Goal: Information Seeking & Learning: Learn about a topic

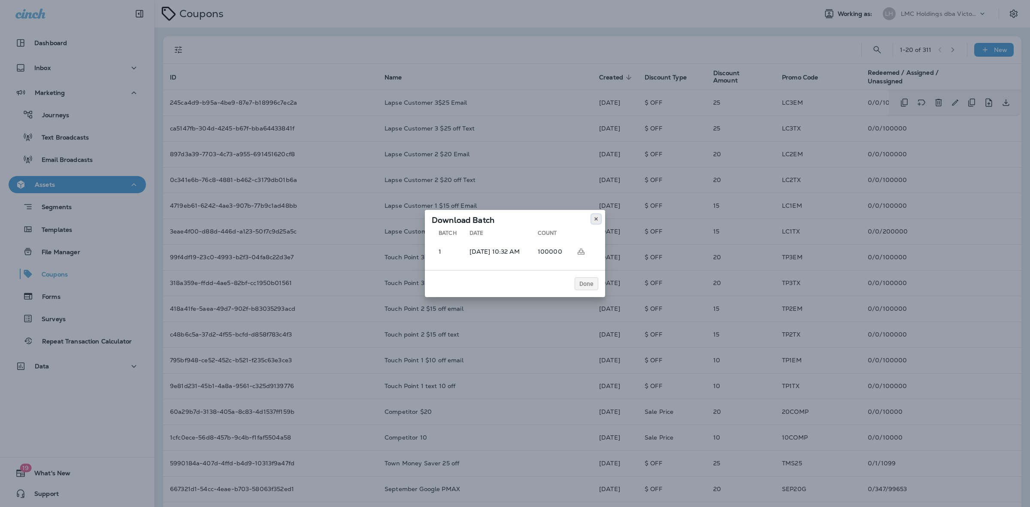
click at [600, 220] on button at bounding box center [595, 218] width 9 height 9
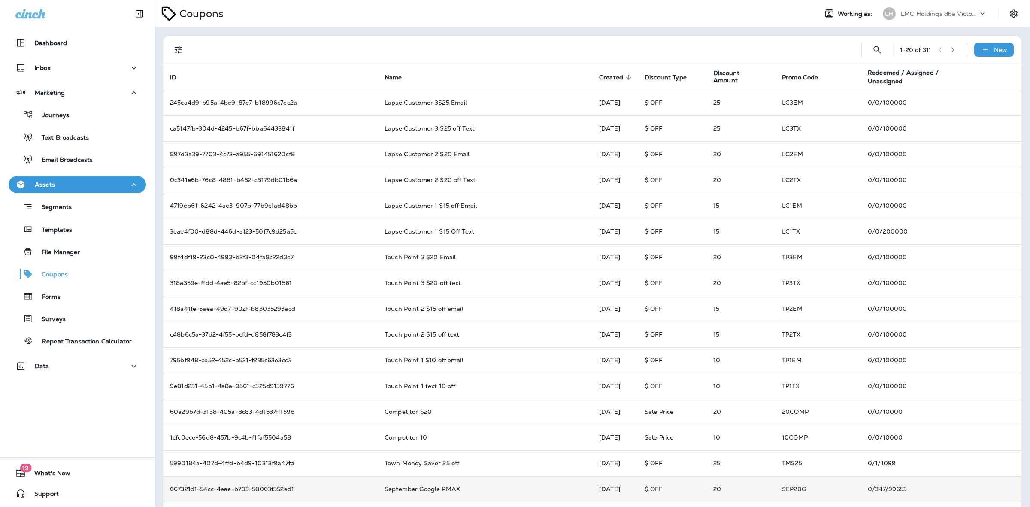
click at [471, 486] on div "September Google PMAX" at bounding box center [485, 488] width 201 height 7
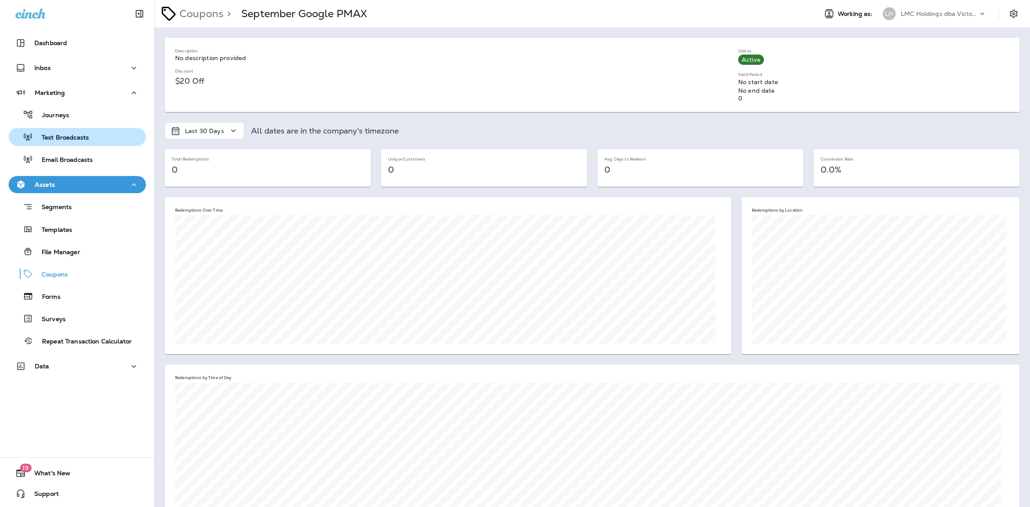
click at [79, 140] on p "Text Broadcasts" at bounding box center [61, 138] width 56 height 8
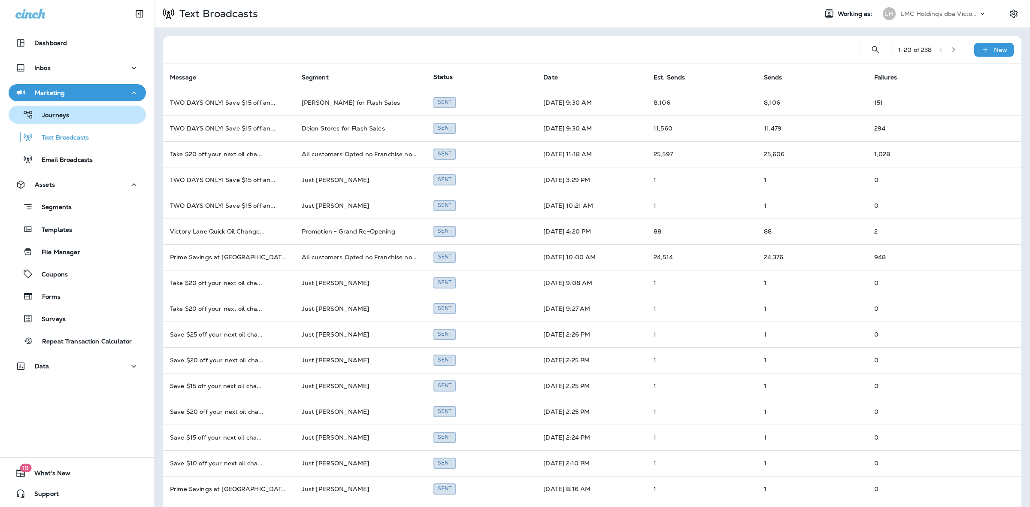
click at [67, 115] on p "Journeys" at bounding box center [51, 116] width 36 height 8
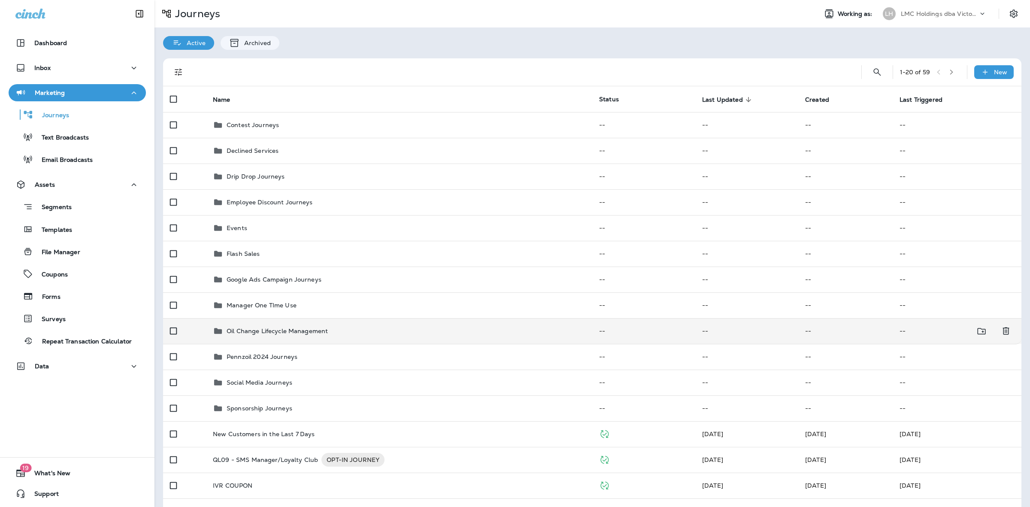
click at [362, 323] on td "Oil Change Lifecycle Management" at bounding box center [399, 331] width 386 height 26
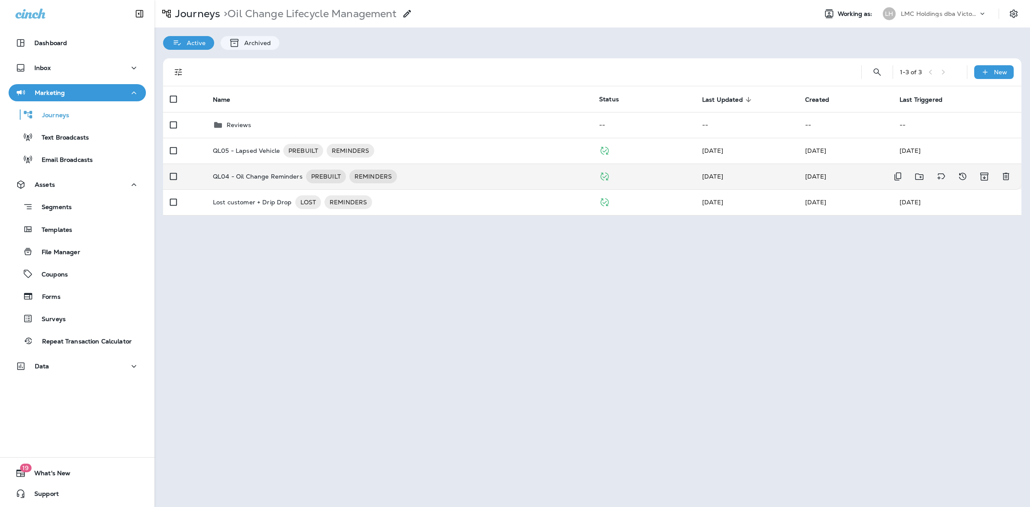
click at [428, 177] on div "QL04 - Oil Change Reminders PREBUILT REMINDERS" at bounding box center [399, 177] width 373 height 14
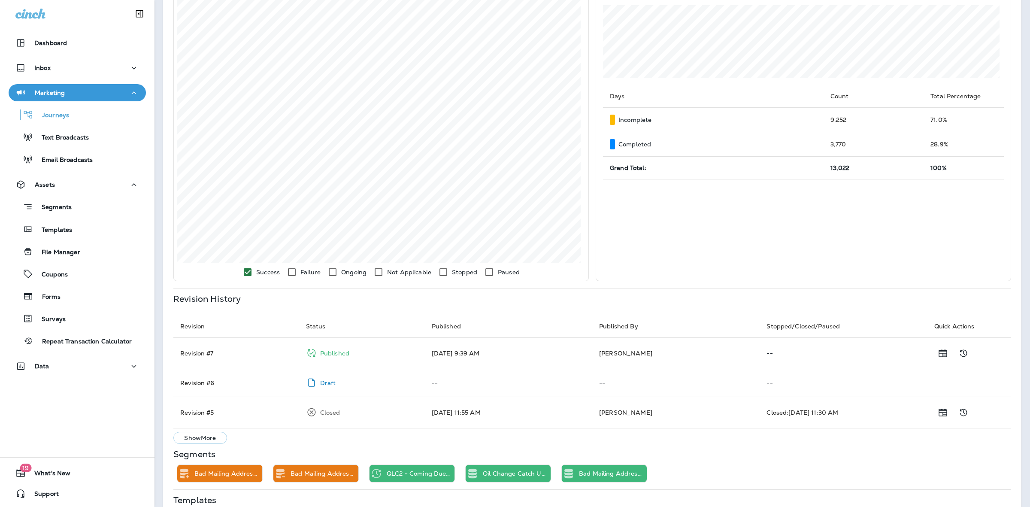
scroll to position [247, 0]
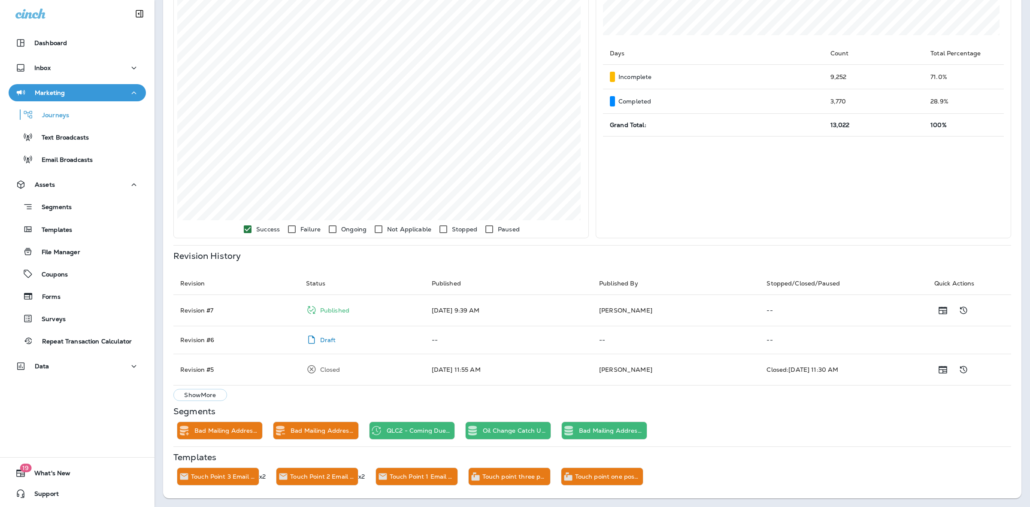
click at [220, 392] on button "Show More" at bounding box center [200, 395] width 54 height 12
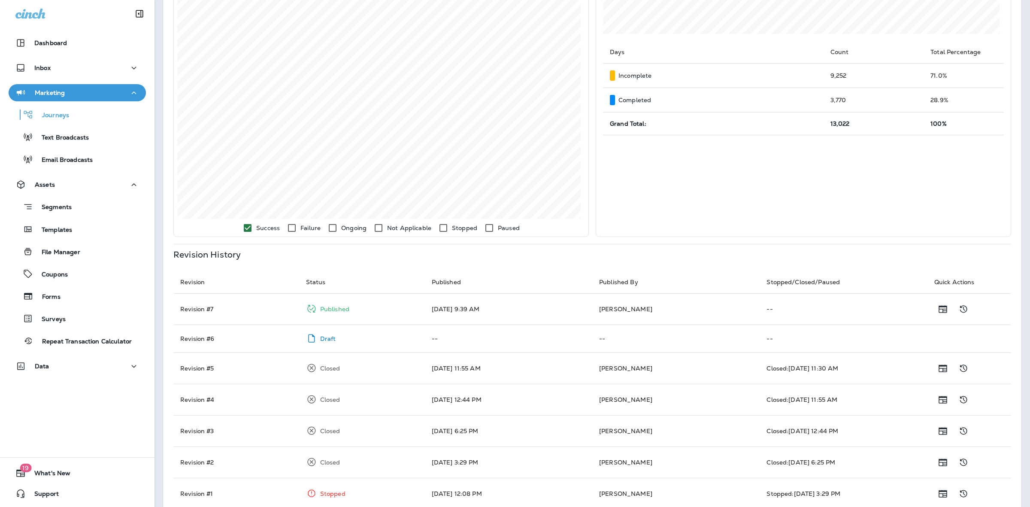
click at [352, 343] on div "Draft" at bounding box center [362, 339] width 112 height 14
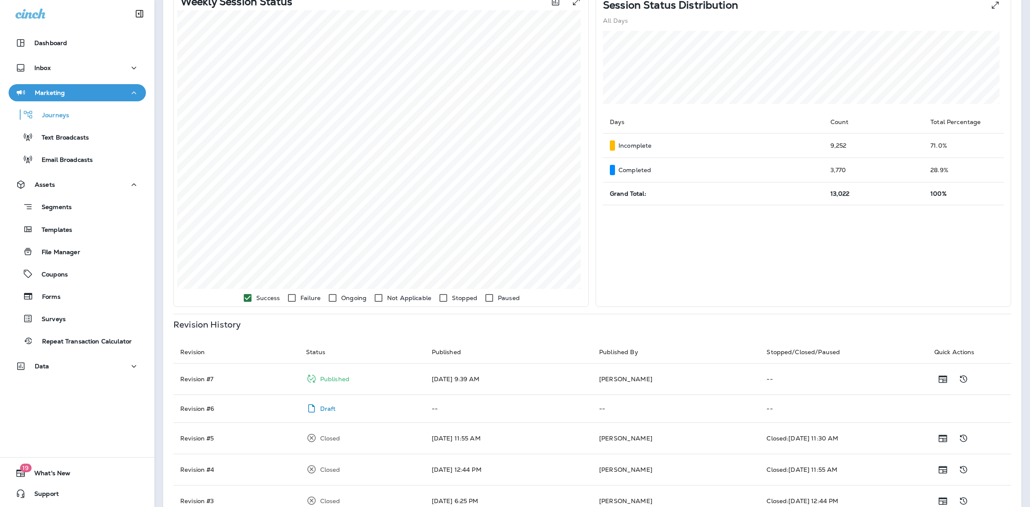
scroll to position [0, 0]
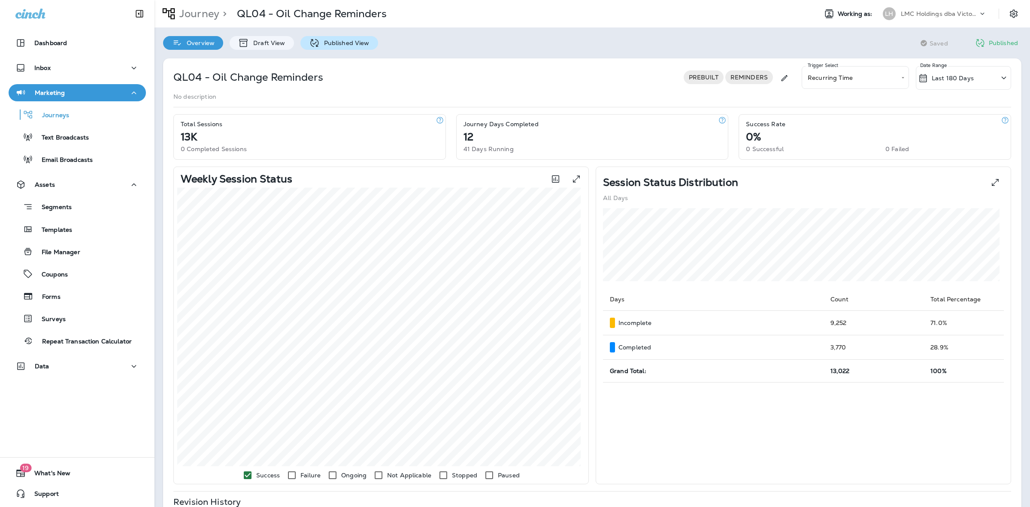
click at [319, 38] on div "Published View" at bounding box center [339, 43] width 78 height 14
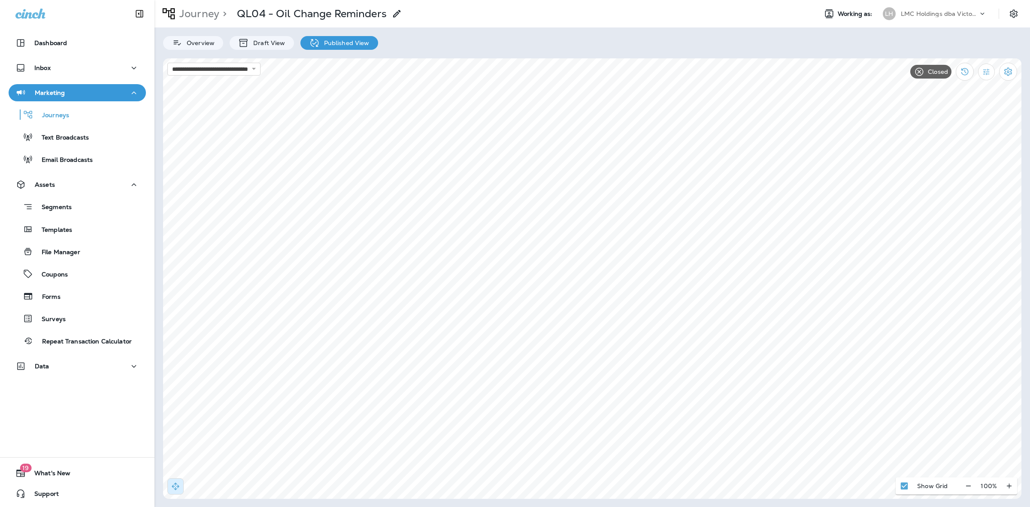
select select "**********"
click at [336, 50] on div "**********" at bounding box center [593, 253] width 876 height 507
click at [337, 42] on p "Published View" at bounding box center [345, 42] width 50 height 7
click at [262, 40] on p "Draft View" at bounding box center [267, 42] width 36 height 7
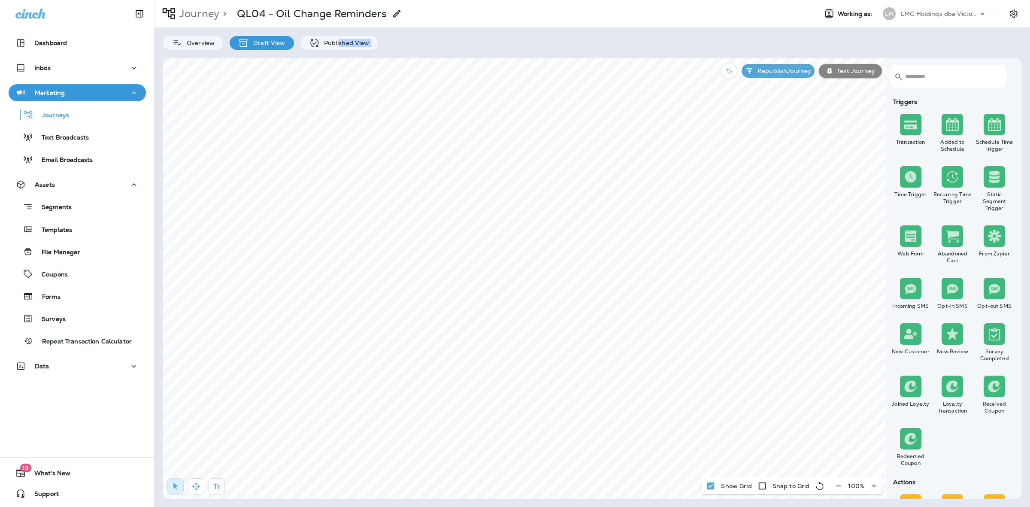
click at [271, 46] on p "Draft View" at bounding box center [267, 42] width 36 height 7
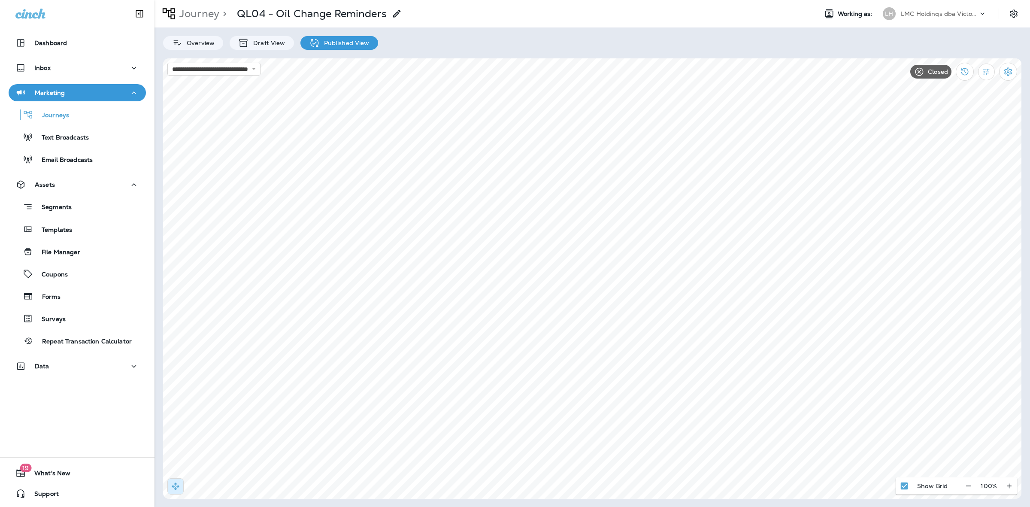
select select "**********"
click at [205, 41] on p "Overview" at bounding box center [198, 42] width 32 height 7
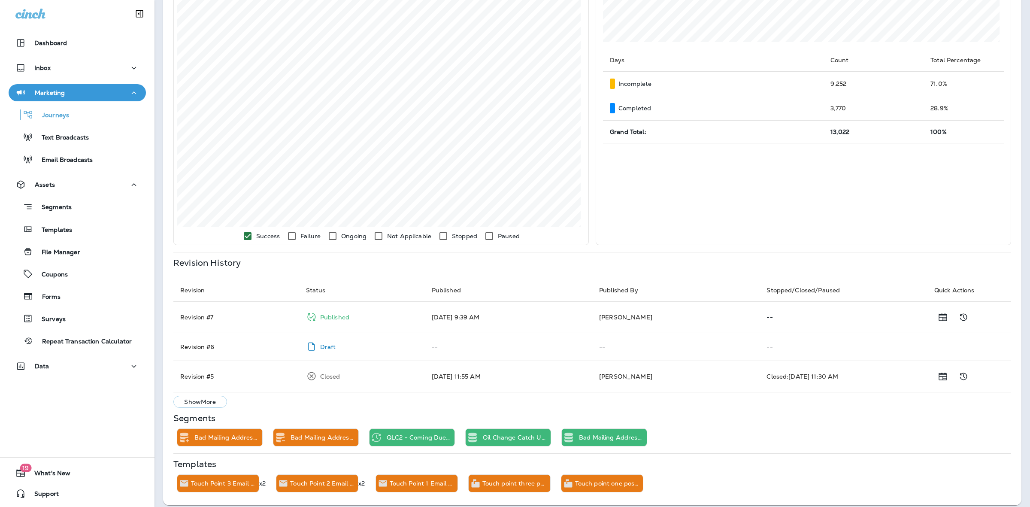
scroll to position [247, 0]
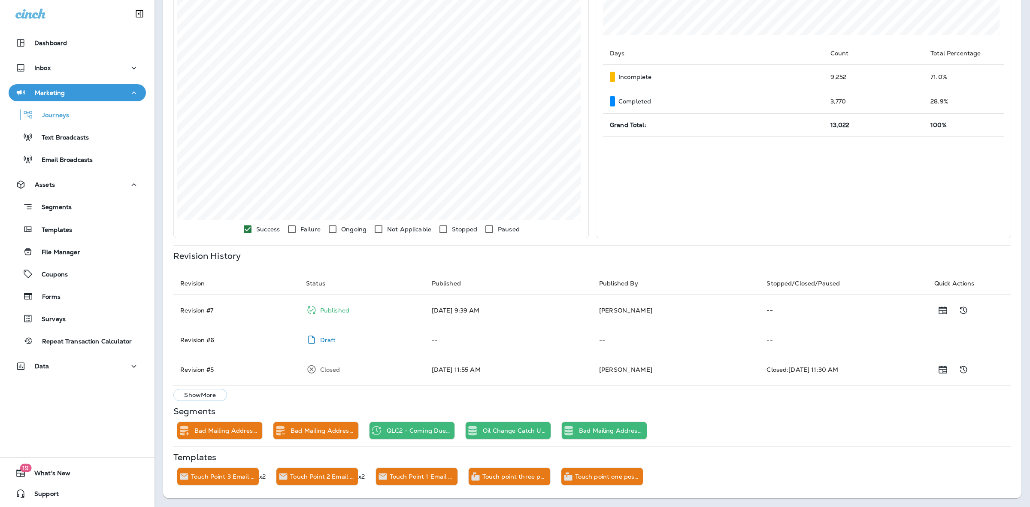
click at [215, 391] on p "Show More" at bounding box center [200, 394] width 32 height 7
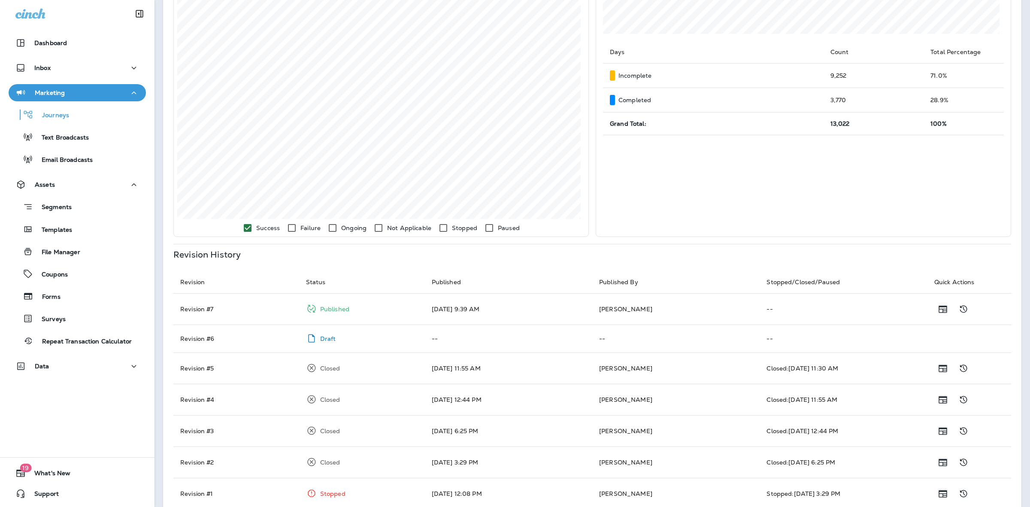
click at [442, 396] on td "[DATE] 12:44 PM" at bounding box center [508, 399] width 167 height 31
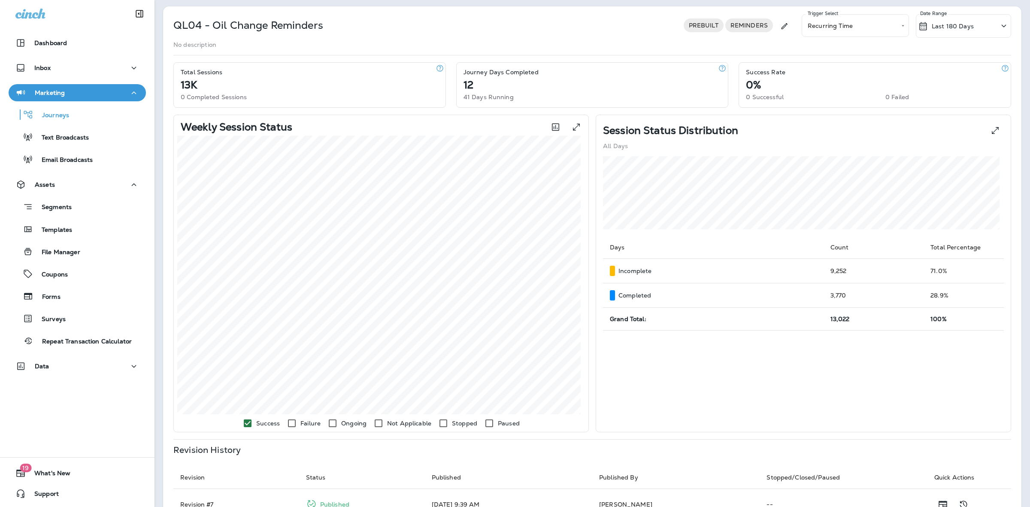
scroll to position [0, 0]
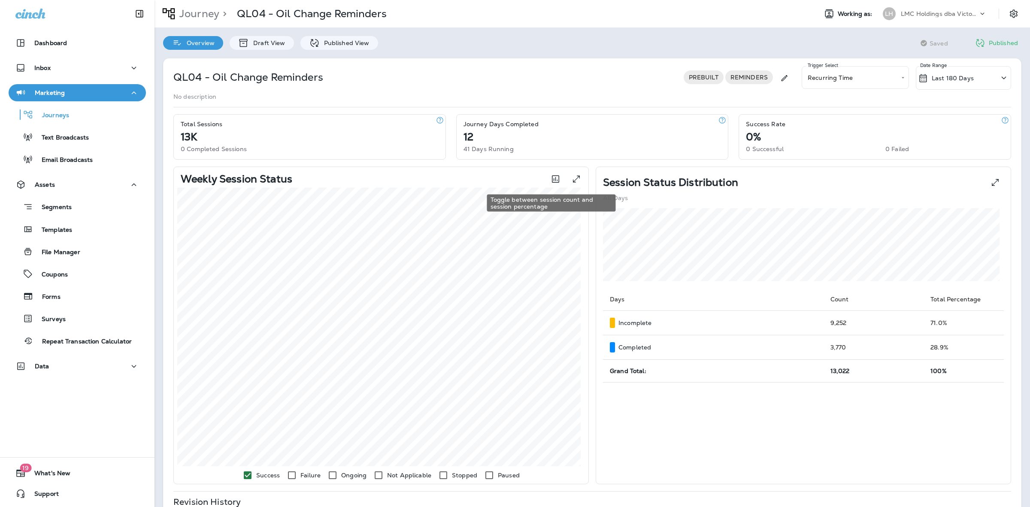
click at [552, 182] on icon "Toggle between session count and session percentage" at bounding box center [555, 179] width 11 height 10
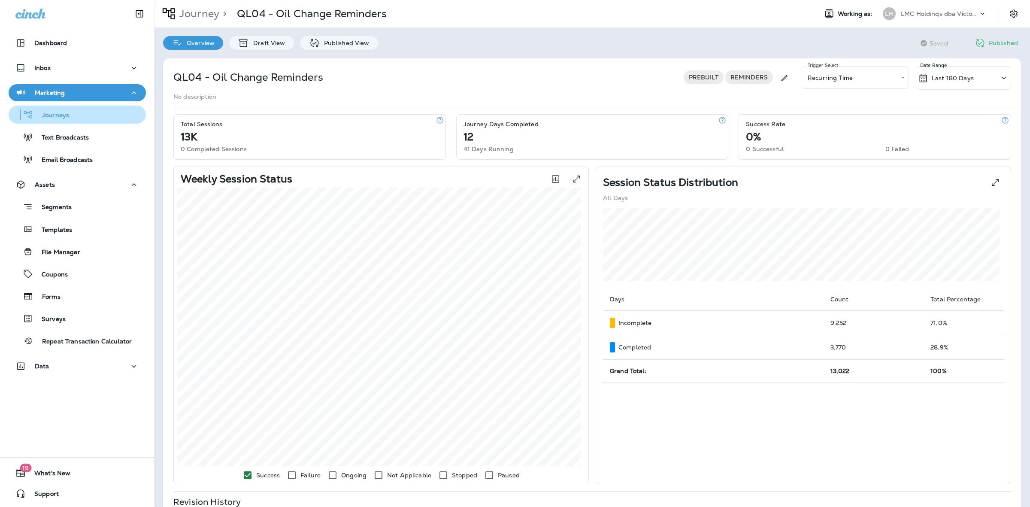
click at [69, 119] on div "Journeys" at bounding box center [77, 114] width 130 height 13
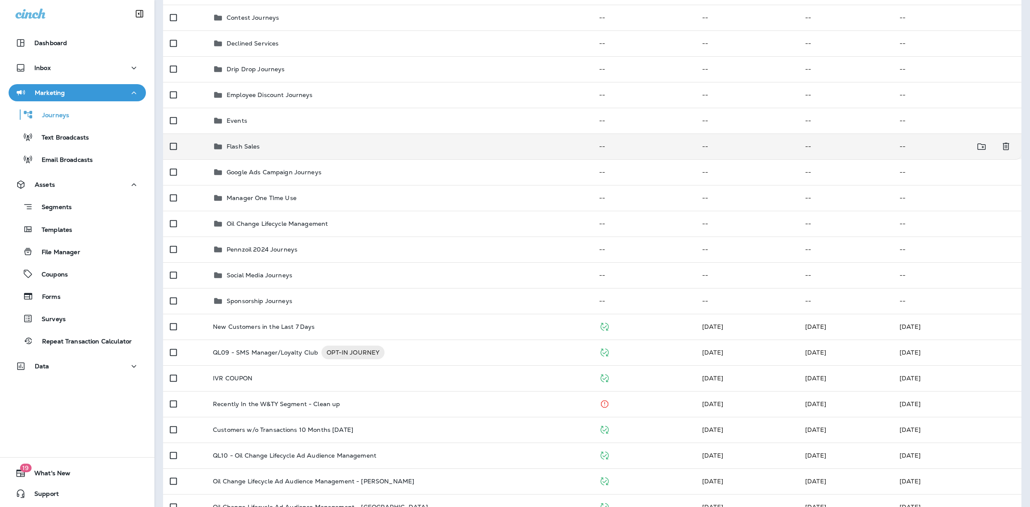
scroll to position [54, 0]
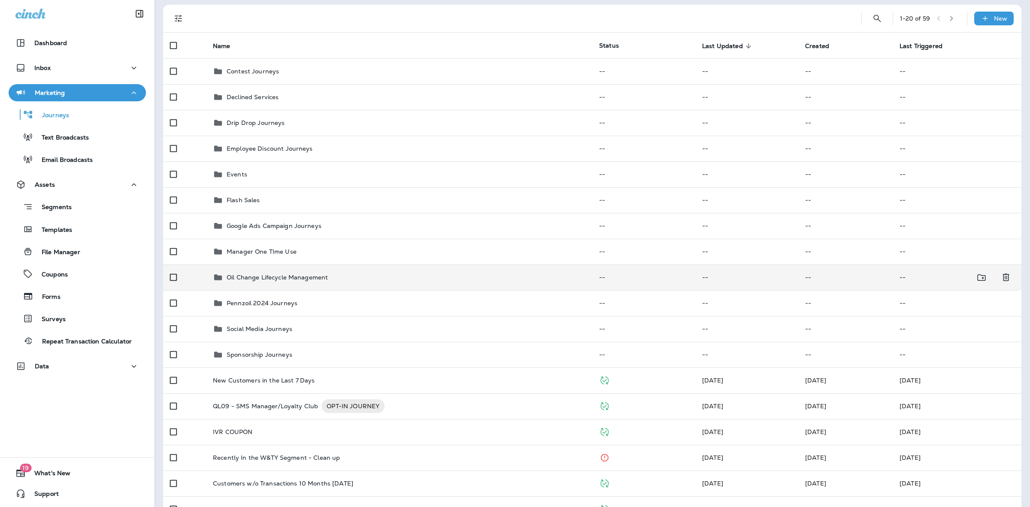
click at [346, 277] on div "Oil Change Lifecycle Management" at bounding box center [399, 277] width 373 height 10
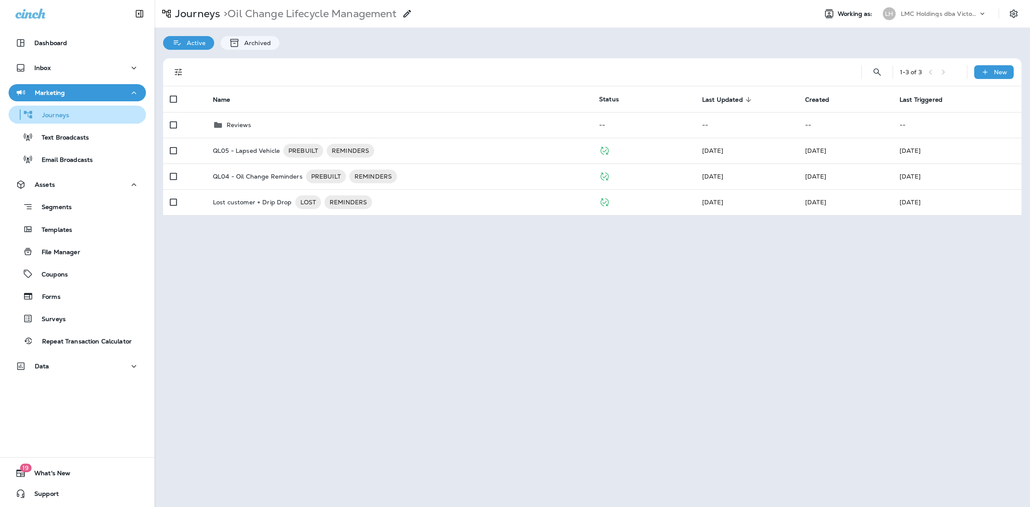
click at [67, 112] on p "Journeys" at bounding box center [51, 116] width 36 height 8
click at [84, 361] on div "Data" at bounding box center [77, 366] width 124 height 11
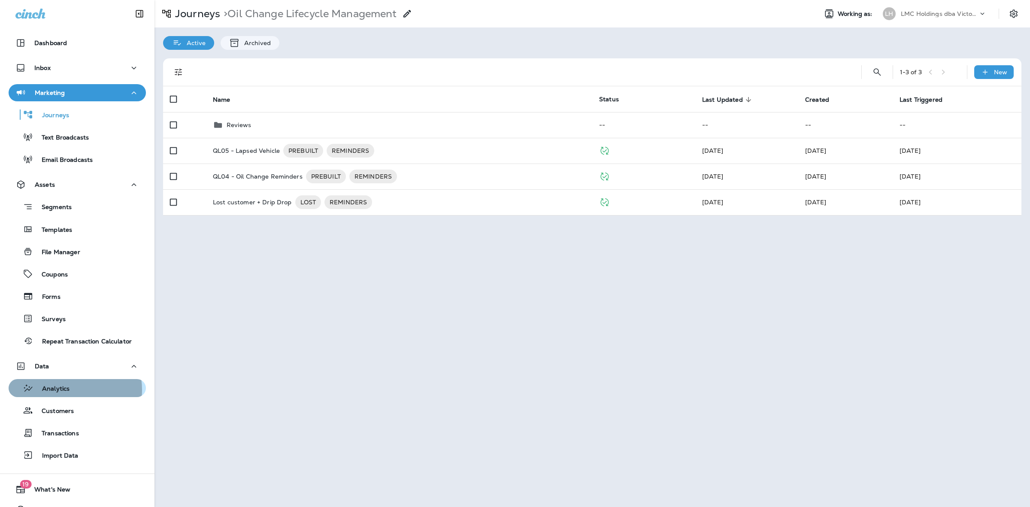
click at [71, 389] on div "Analytics" at bounding box center [77, 388] width 130 height 13
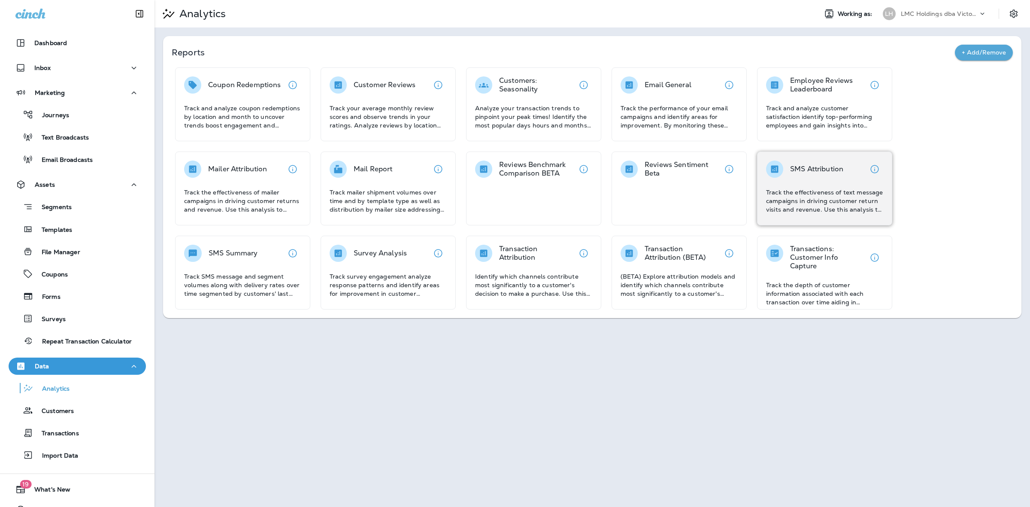
click at [815, 190] on p "Track the effectiveness of text message campaigns in driving customer return vi…" at bounding box center [824, 201] width 117 height 26
